Goal: Answer question/provide support

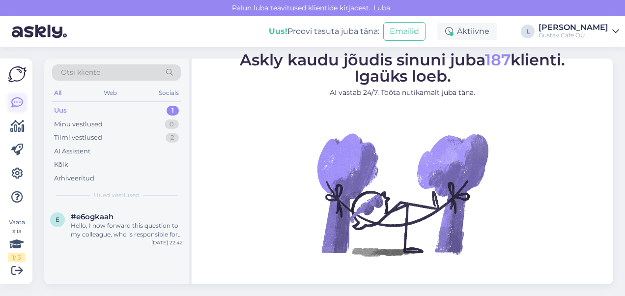
click at [24, 103] on link at bounding box center [17, 103] width 18 height 18
drag, startPoint x: 21, startPoint y: 64, endPoint x: 15, endPoint y: 75, distance: 13.0
click at [21, 66] on div "Vaata siia 1 / 3 Võimalused Veendu, et Askly loob sulle väärtust. Sulge Ühenda …" at bounding box center [16, 172] width 32 height 226
click at [15, 75] on img at bounding box center [17, 74] width 19 height 16
click at [16, 101] on icon at bounding box center [17, 103] width 12 height 12
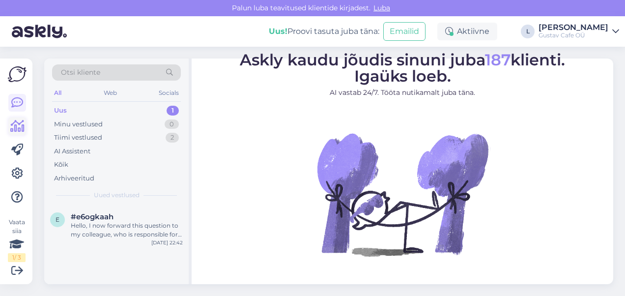
click at [21, 124] on icon at bounding box center [17, 126] width 14 height 12
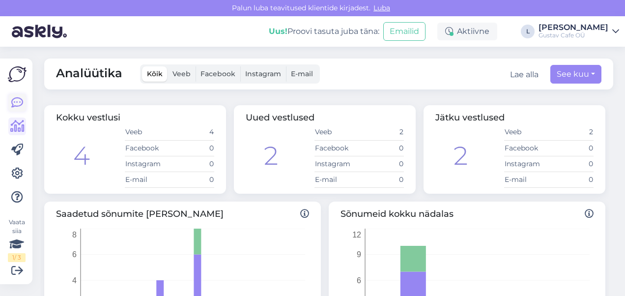
click at [25, 102] on link at bounding box center [17, 103] width 18 height 18
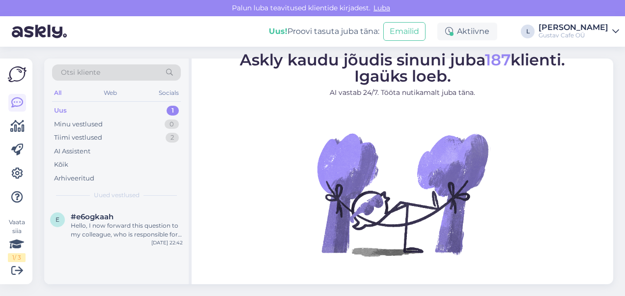
click at [34, 27] on img at bounding box center [39, 31] width 55 height 30
click at [156, 224] on div "Hello, I now forward this question to my colleague, who is responsible for this…" at bounding box center [127, 230] width 112 height 18
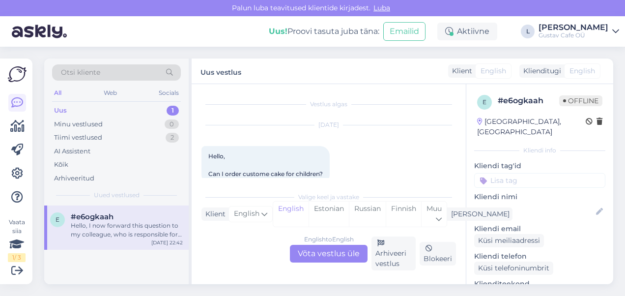
scroll to position [77, 0]
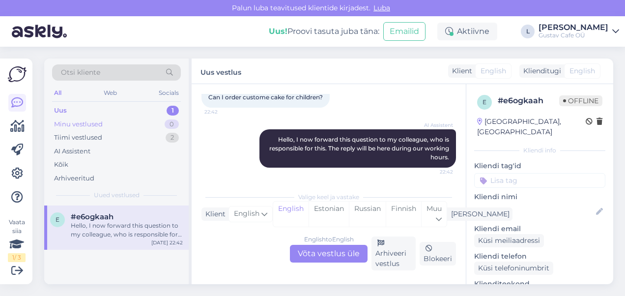
click at [93, 123] on div "Minu vestlused" at bounding box center [78, 124] width 49 height 10
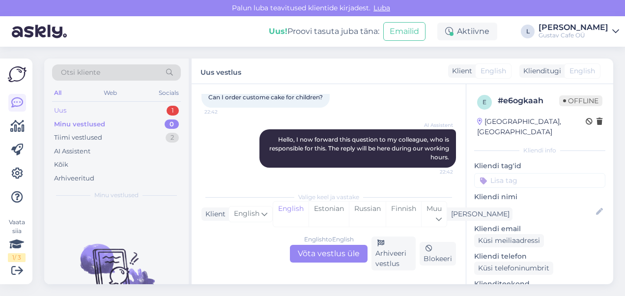
click at [93, 108] on div "Uus 1" at bounding box center [116, 111] width 129 height 14
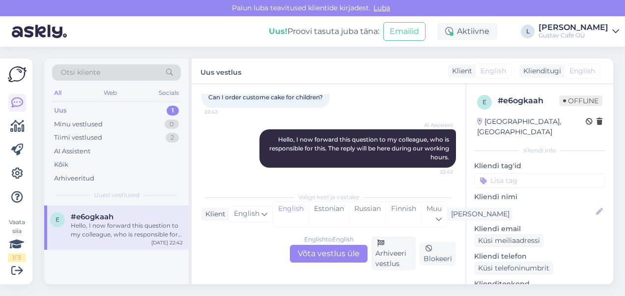
click at [95, 235] on div "Hello, I now forward this question to my colleague, who is responsible for this…" at bounding box center [127, 230] width 112 height 18
click at [288, 207] on div "English" at bounding box center [290, 214] width 35 height 25
click at [316, 253] on div "English to English Võta vestlus üle" at bounding box center [329, 254] width 78 height 18
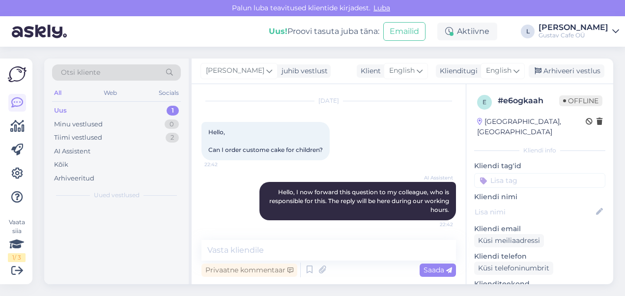
scroll to position [24, 0]
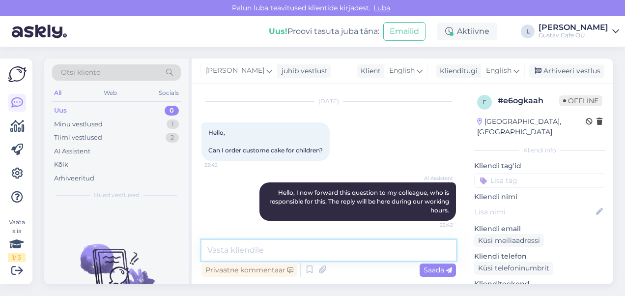
click at [255, 248] on textarea at bounding box center [329, 250] width 255 height 21
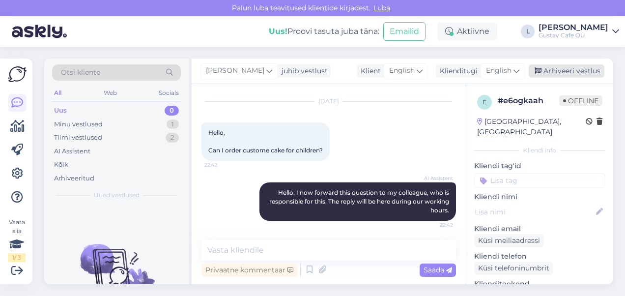
click at [559, 77] on div "Arhiveeri vestlus" at bounding box center [567, 70] width 76 height 13
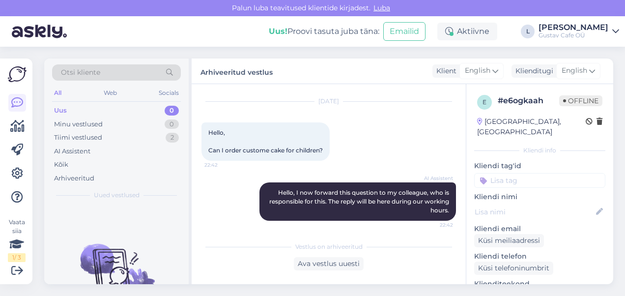
scroll to position [28, 0]
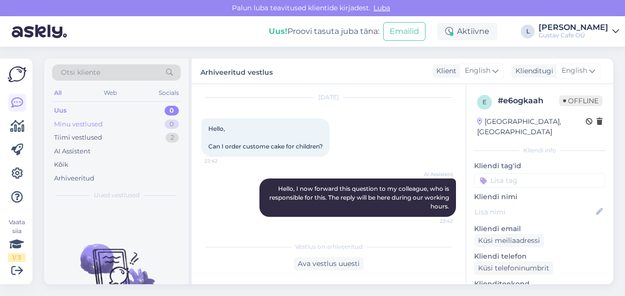
click at [102, 124] on div "Minu vestlused 0" at bounding box center [116, 125] width 129 height 14
click at [43, 31] on img at bounding box center [39, 31] width 55 height 30
